Goal: Information Seeking & Learning: Learn about a topic

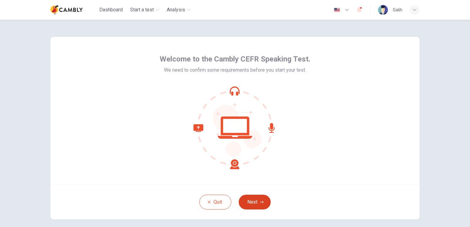
click at [254, 201] on button "Next" at bounding box center [254, 202] width 32 height 15
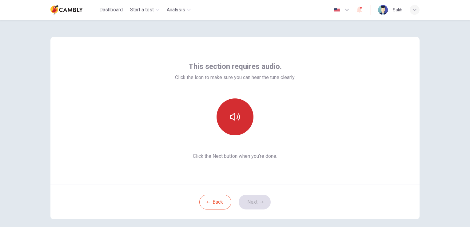
click at [238, 117] on icon "button" at bounding box center [235, 116] width 10 height 7
click at [250, 200] on button "Next" at bounding box center [254, 202] width 32 height 15
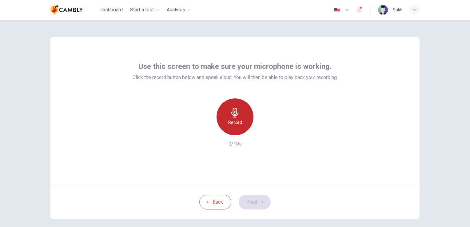
click at [231, 117] on div "Record" at bounding box center [234, 116] width 37 height 37
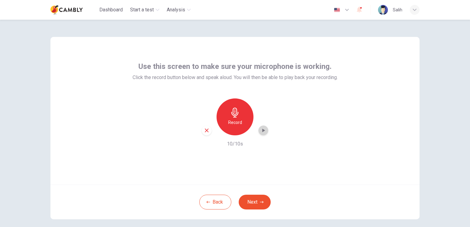
click at [263, 129] on icon "button" at bounding box center [263, 130] width 6 height 6
click at [255, 200] on button "Next" at bounding box center [254, 202] width 32 height 15
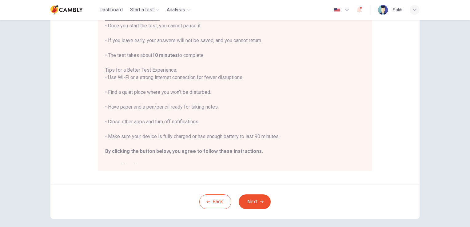
scroll to position [79, 0]
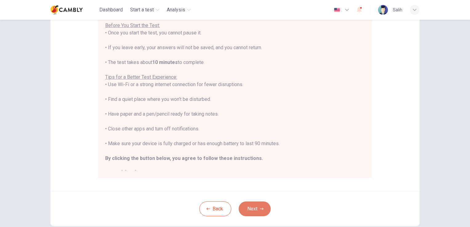
click at [257, 210] on button "Next" at bounding box center [254, 208] width 32 height 15
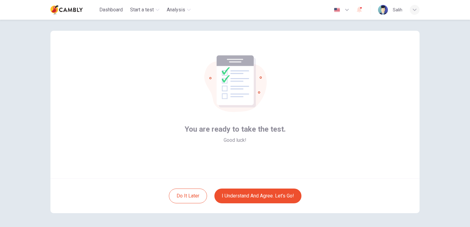
scroll to position [4, 0]
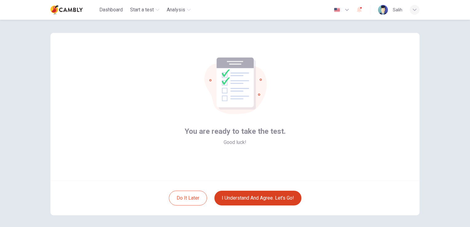
click at [259, 195] on button "I understand and agree. Let’s go!" at bounding box center [257, 198] width 87 height 15
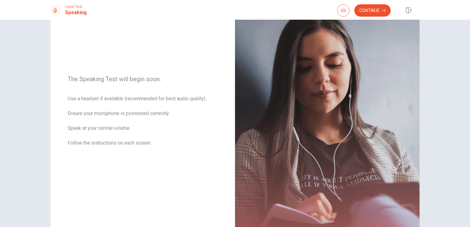
scroll to position [42, 0]
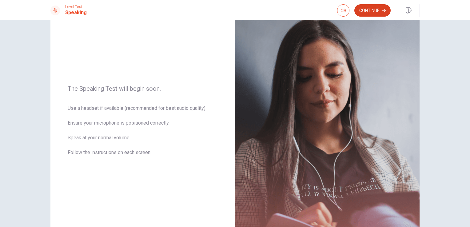
click at [372, 12] on button "Continue" at bounding box center [372, 10] width 36 height 12
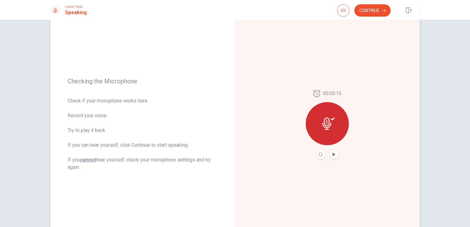
click at [334, 127] on div at bounding box center [326, 123] width 43 height 43
click at [333, 154] on icon "Play Audio" at bounding box center [333, 154] width 3 height 4
click at [373, 12] on button "Continue" at bounding box center [372, 10] width 36 height 12
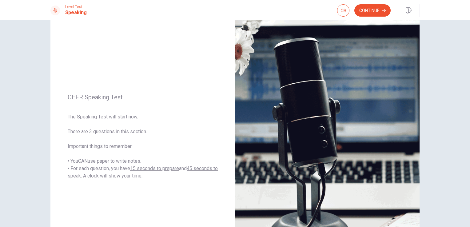
scroll to position [34, 0]
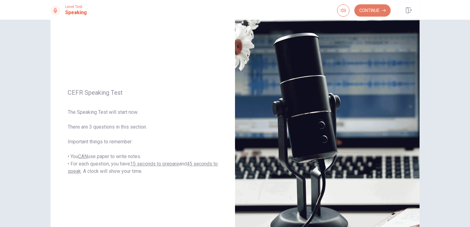
click at [370, 14] on button "Continue" at bounding box center [372, 10] width 36 height 12
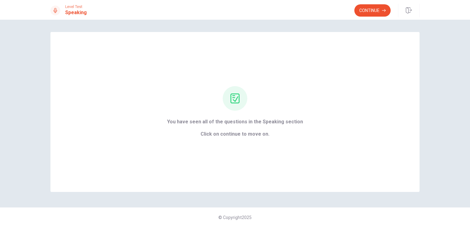
scroll to position [0, 0]
click at [368, 12] on button "Continue" at bounding box center [372, 10] width 36 height 12
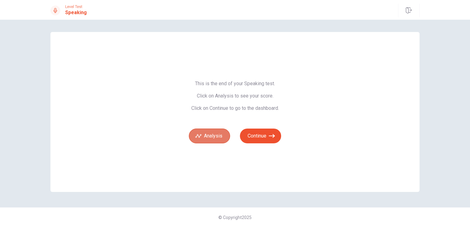
click at [213, 139] on button "Analysis" at bounding box center [209, 135] width 41 height 15
